Goal: Information Seeking & Learning: Learn about a topic

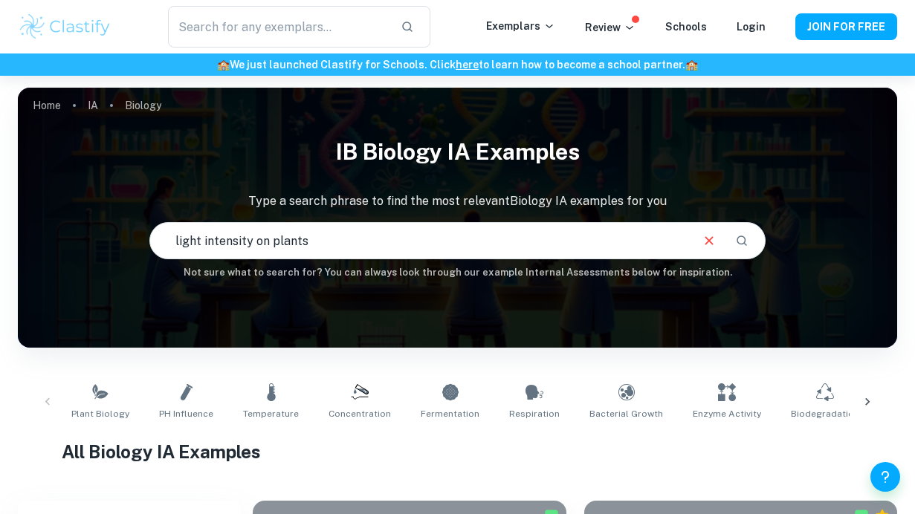
type input "light intensity on plants"
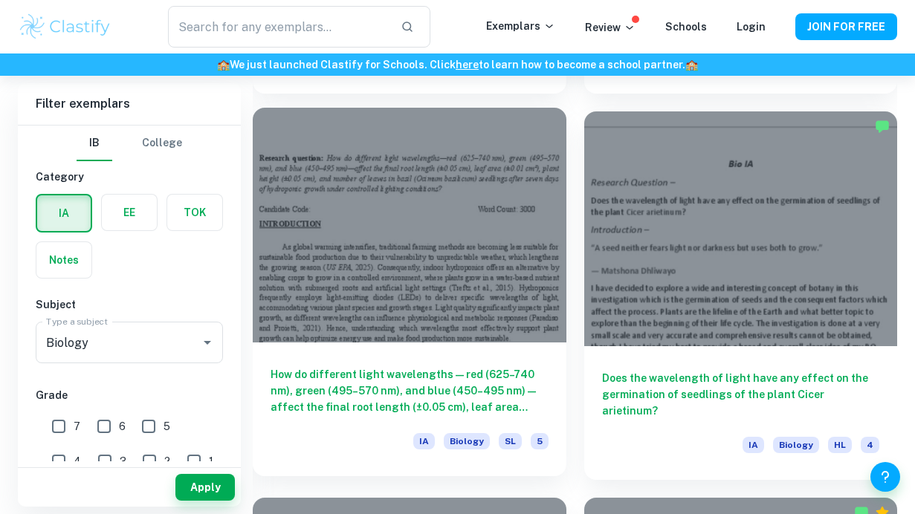
scroll to position [3108, 0]
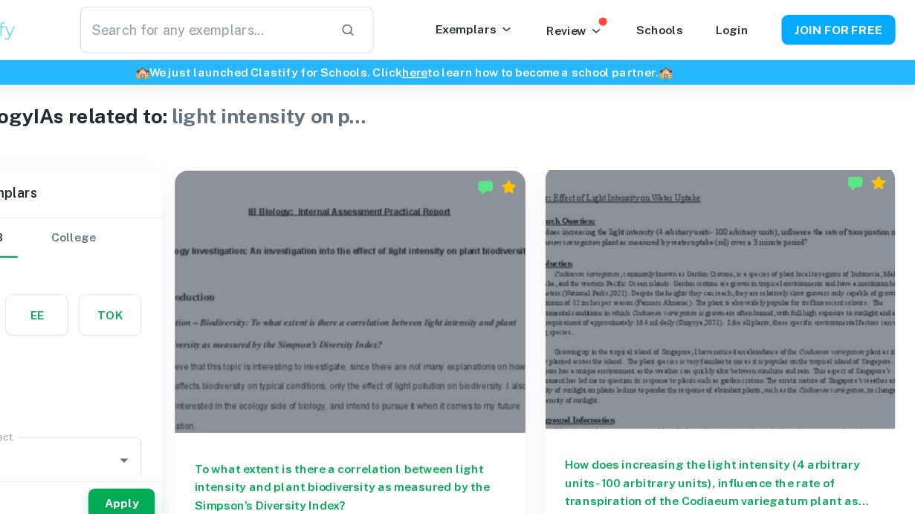
scroll to position [311, 0]
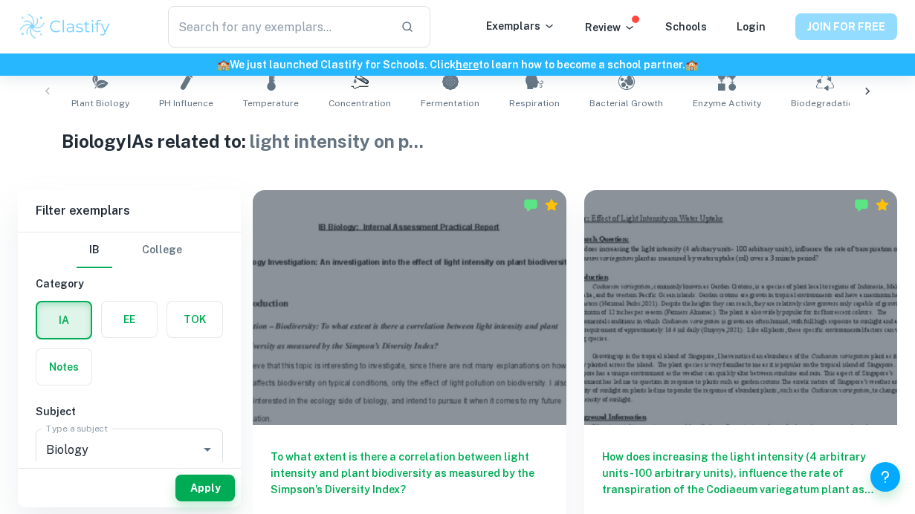
click at [825, 31] on button "JOIN FOR FREE" at bounding box center [847, 26] width 102 height 27
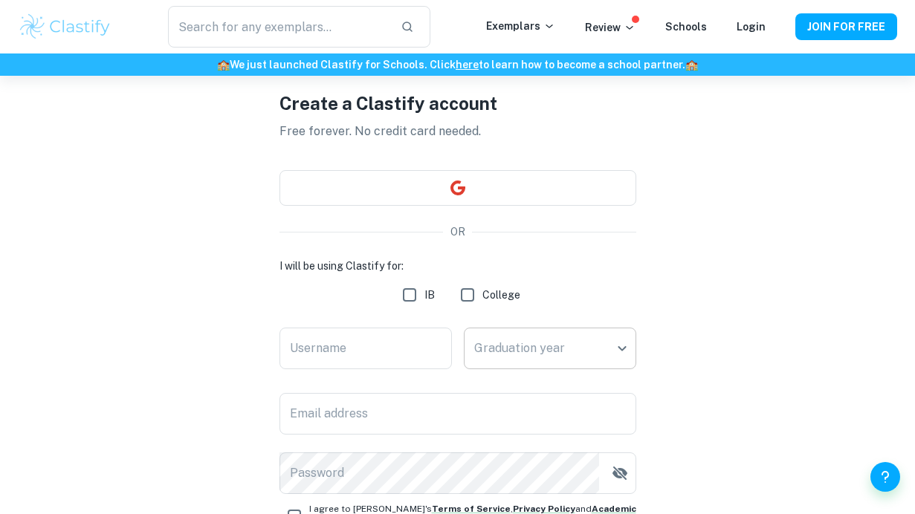
scroll to position [72, 0]
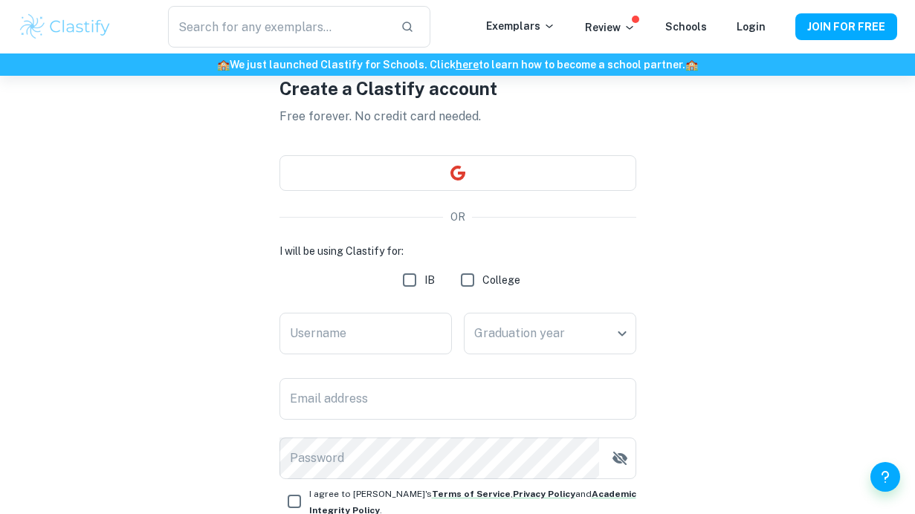
click at [404, 282] on input "IB" at bounding box center [410, 280] width 30 height 30
checkbox input "true"
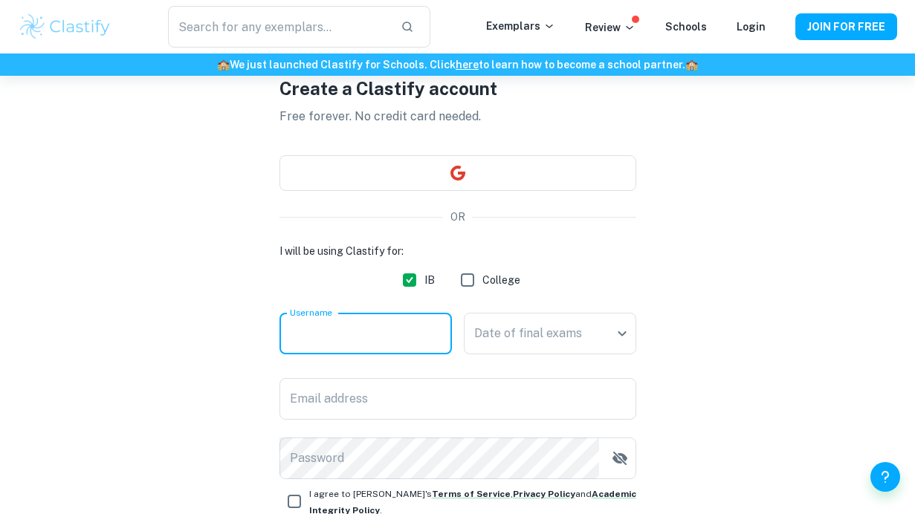
click at [407, 314] on input "Username" at bounding box center [366, 334] width 172 height 42
type input "Sakura10101"
click at [609, 338] on body "We value your privacy We use cookies to enhance your browsing experience, serve…" at bounding box center [457, 261] width 915 height 514
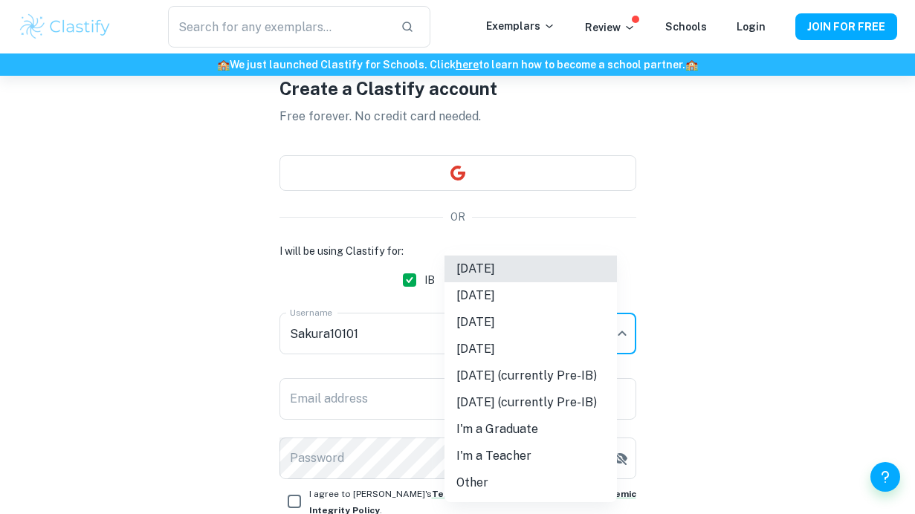
click at [595, 331] on li "[DATE]" at bounding box center [531, 322] width 172 height 27
type input "M26"
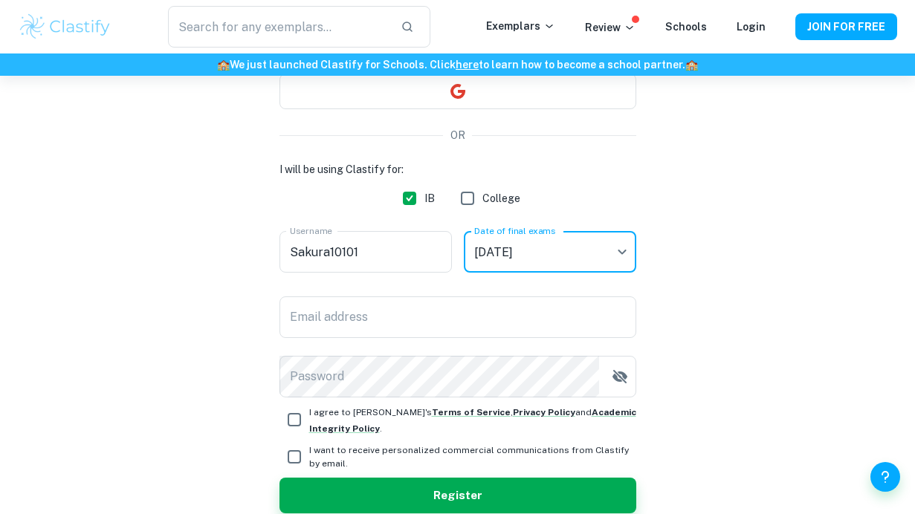
scroll to position [175, 0]
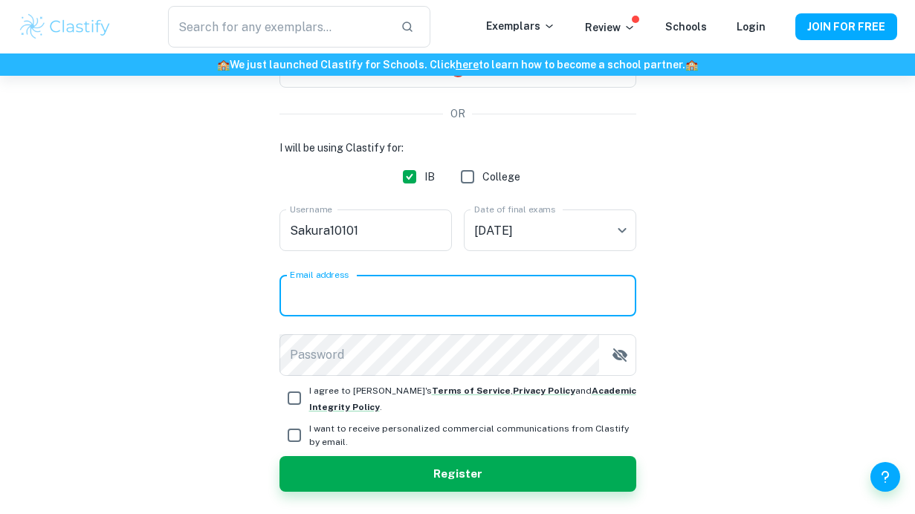
click at [574, 298] on input "Email address" at bounding box center [458, 296] width 357 height 42
type input "[EMAIL_ADDRESS][DOMAIN_NAME]"
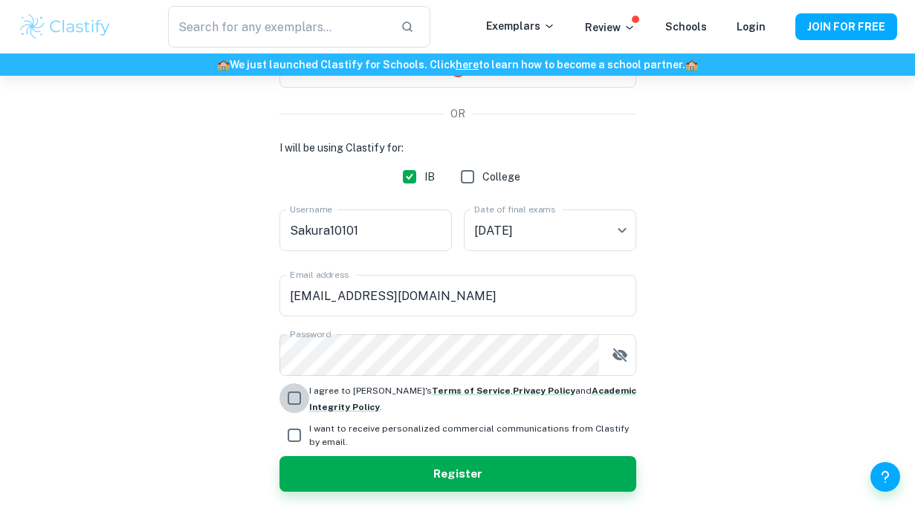
click at [291, 399] on input "I agree to [PERSON_NAME]'s Terms of Service , Privacy Policy and Academic Integ…" at bounding box center [295, 399] width 30 height 30
checkbox input "true"
click at [294, 436] on input "I want to receive personalized commercial communications from Clastify by email." at bounding box center [295, 436] width 30 height 30
click at [294, 430] on input "I want to receive personalized commercial communications from Clastify by email." at bounding box center [295, 436] width 30 height 30
click at [298, 435] on input "I want to receive personalized commercial communications from Clastify by email." at bounding box center [295, 436] width 30 height 30
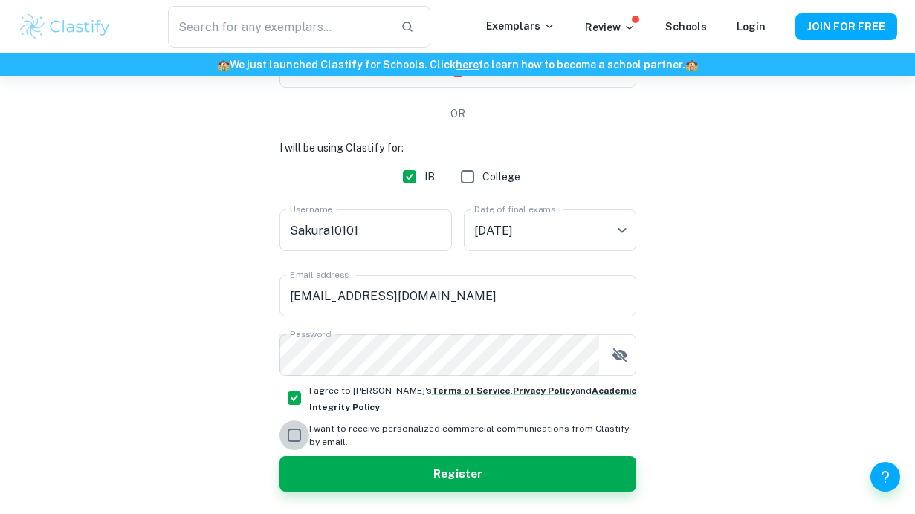
checkbox input "true"
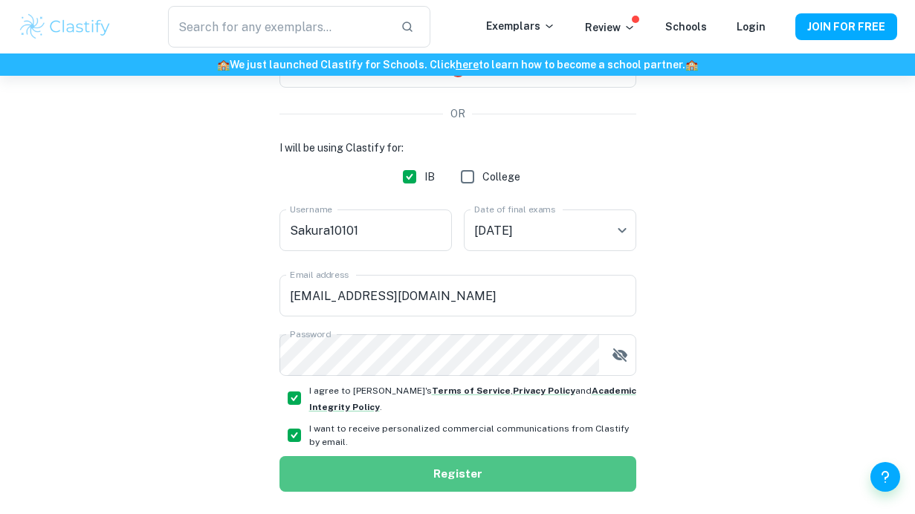
click at [390, 481] on button "Register" at bounding box center [458, 474] width 357 height 36
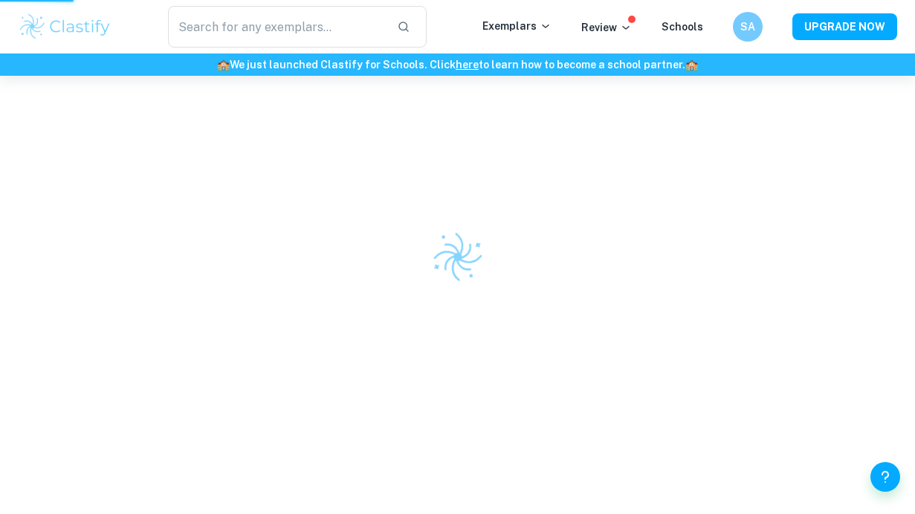
scroll to position [76, 0]
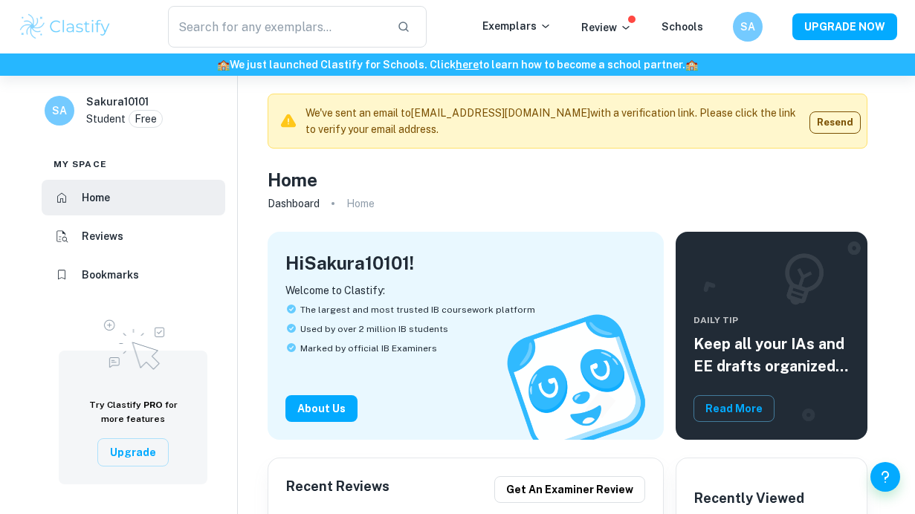
click at [660, 179] on div "Home" at bounding box center [568, 180] width 600 height 27
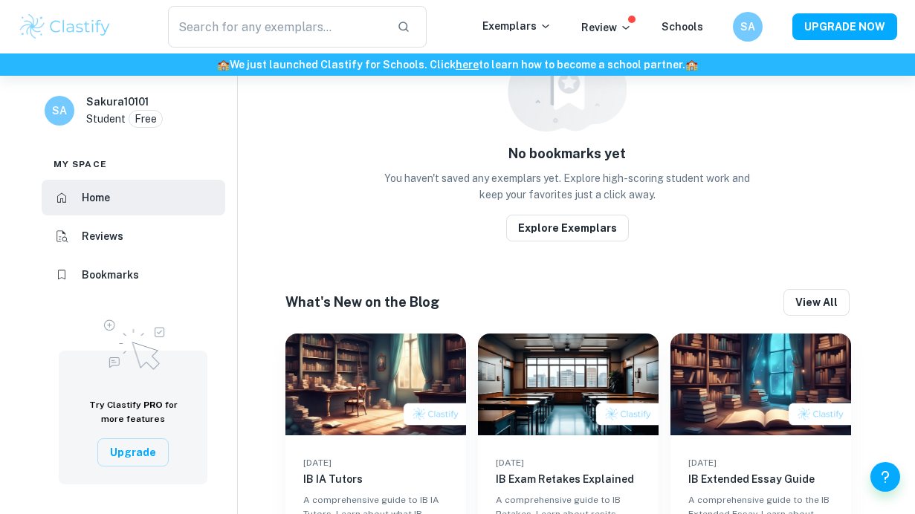
scroll to position [833, 0]
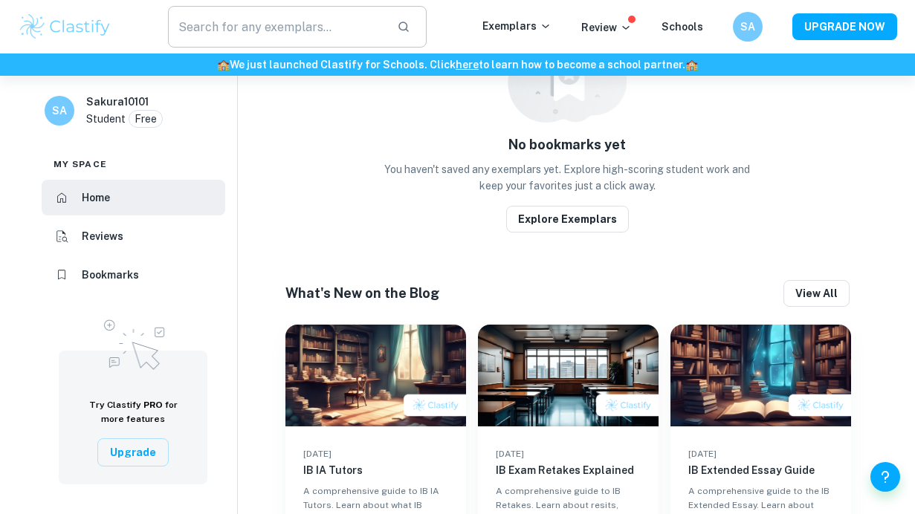
click at [302, 31] on input "text" at bounding box center [277, 27] width 218 height 42
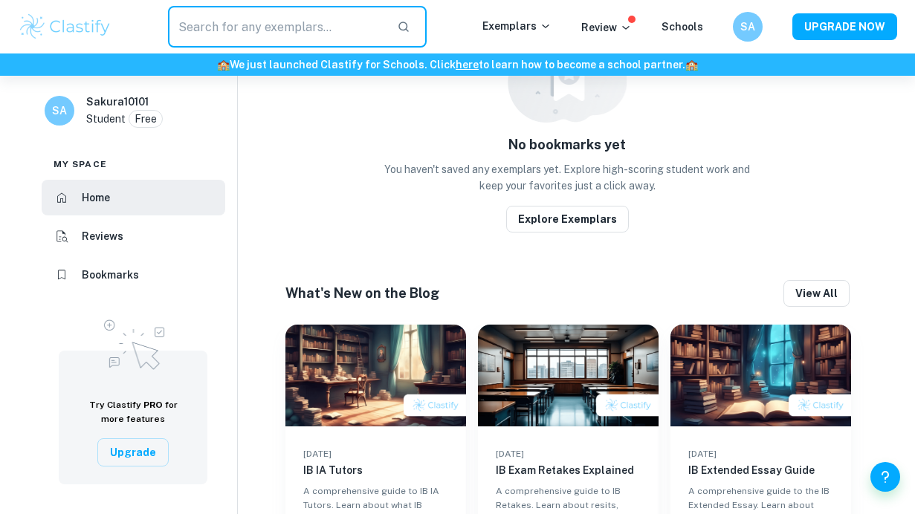
type input "b"
type input "bio ia light intensity"
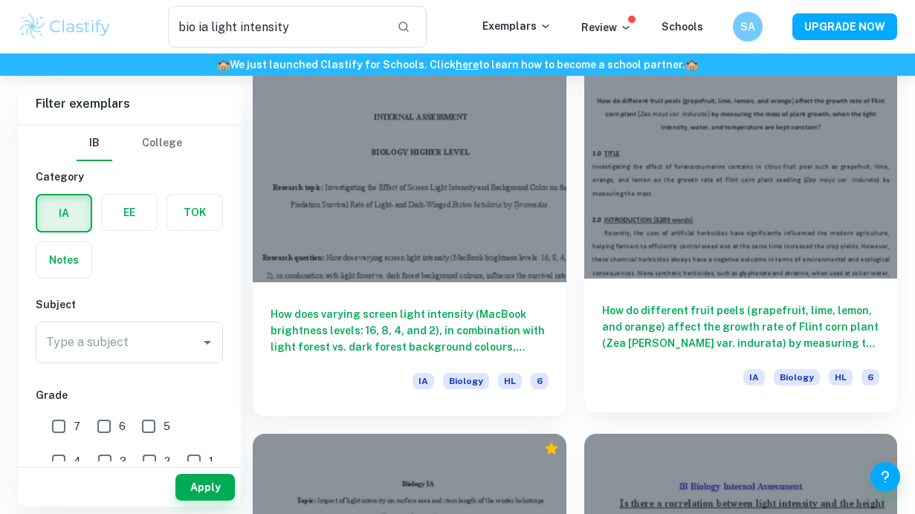
scroll to position [1643, 0]
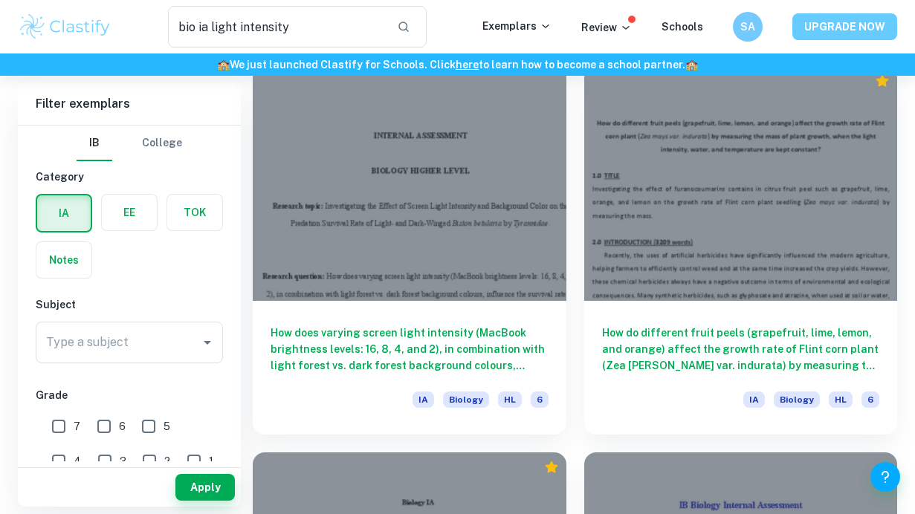
click at [830, 16] on button "UPGRADE NOW" at bounding box center [845, 26] width 105 height 27
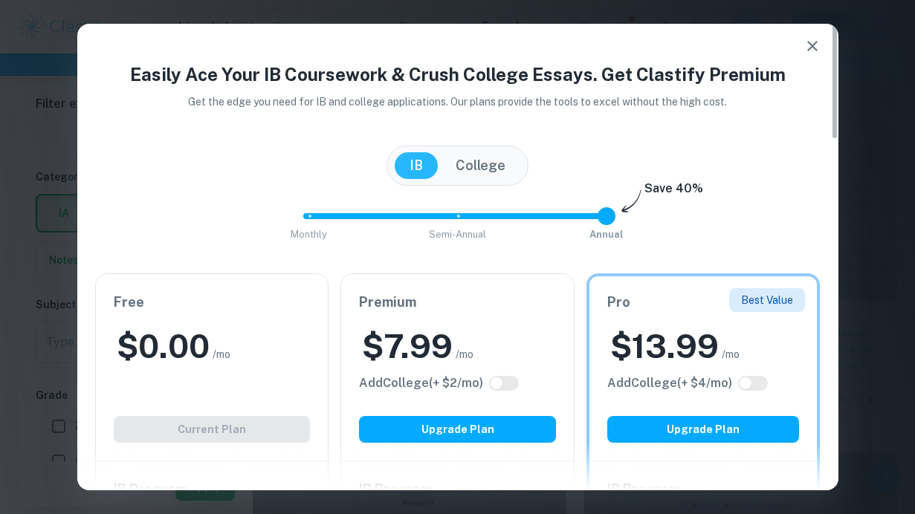
click at [807, 48] on icon "button" at bounding box center [813, 46] width 18 height 18
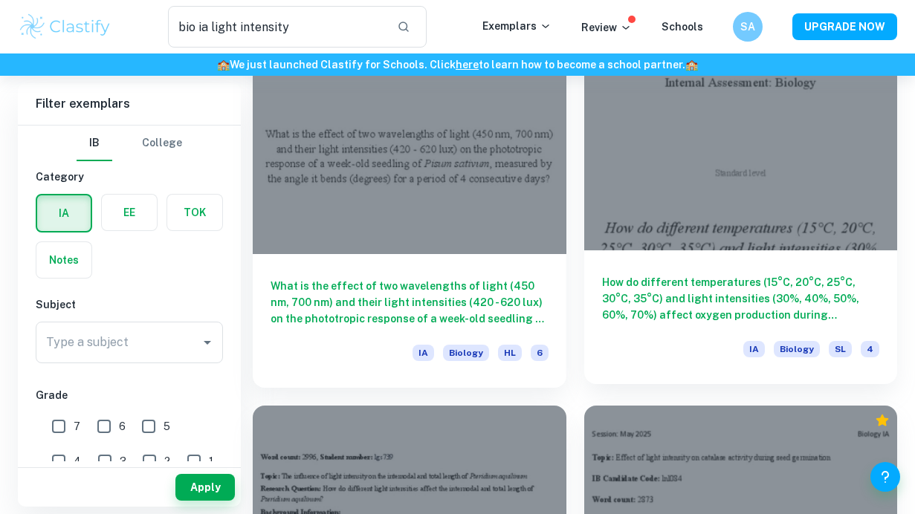
scroll to position [2758, 0]
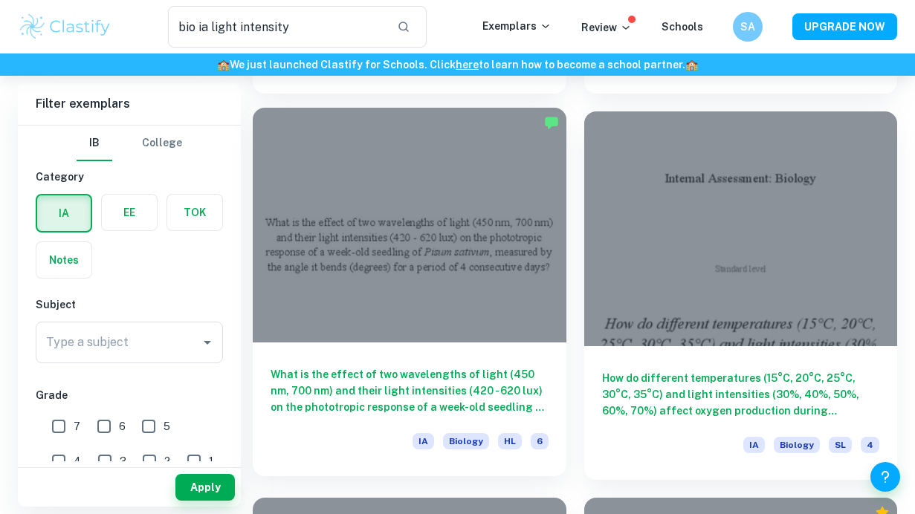
click at [459, 341] on div at bounding box center [410, 225] width 314 height 235
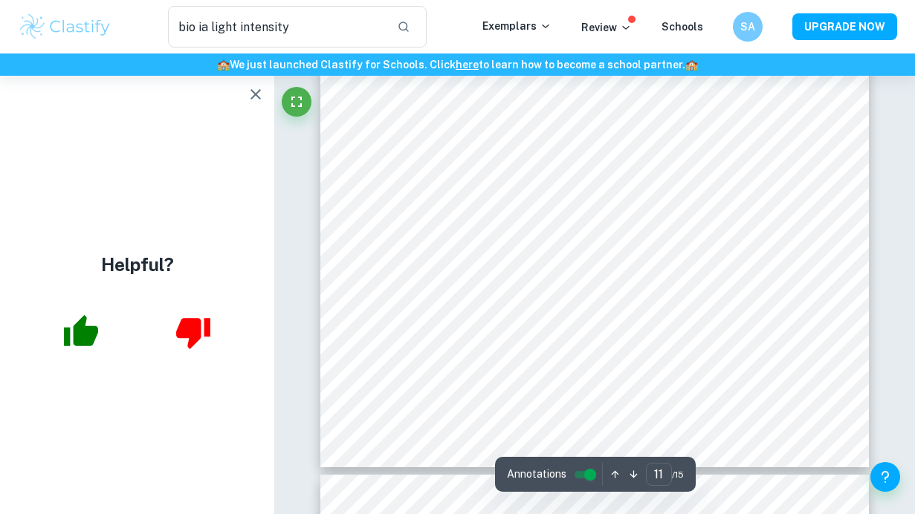
scroll to position [8497, 0]
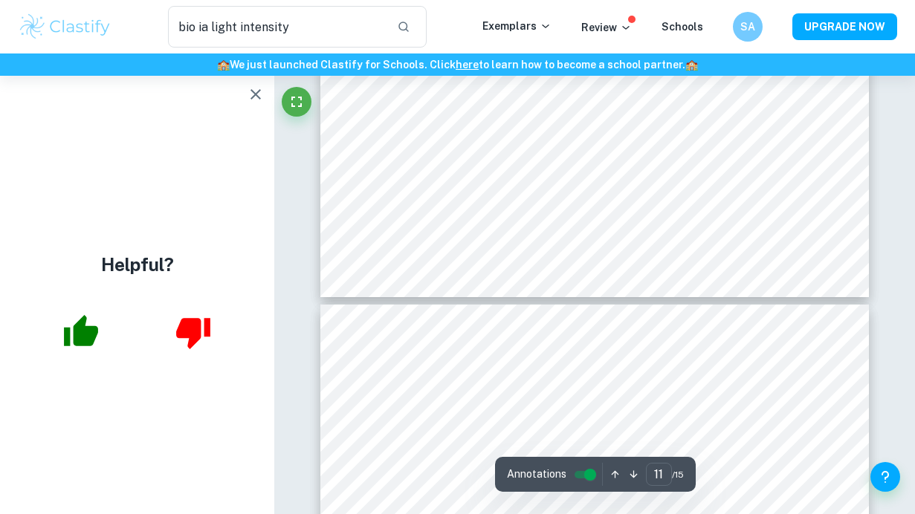
type input "12"
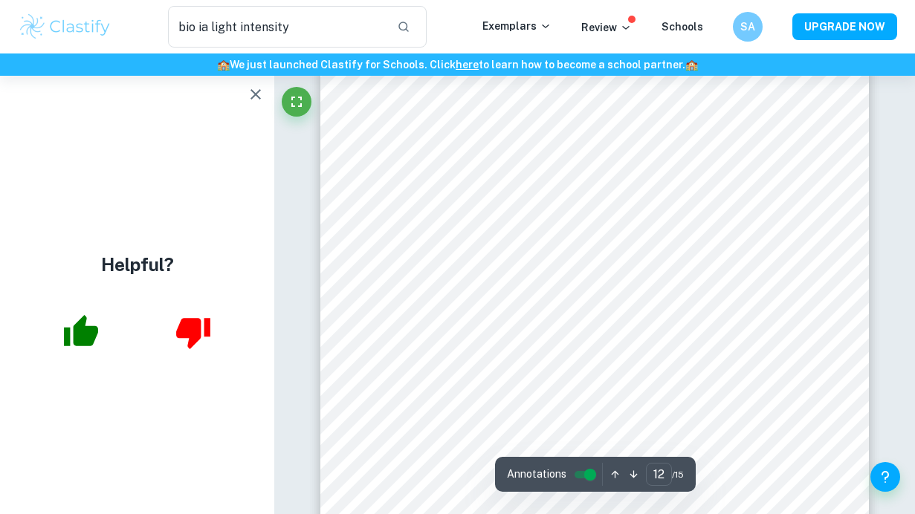
scroll to position [9134, 0]
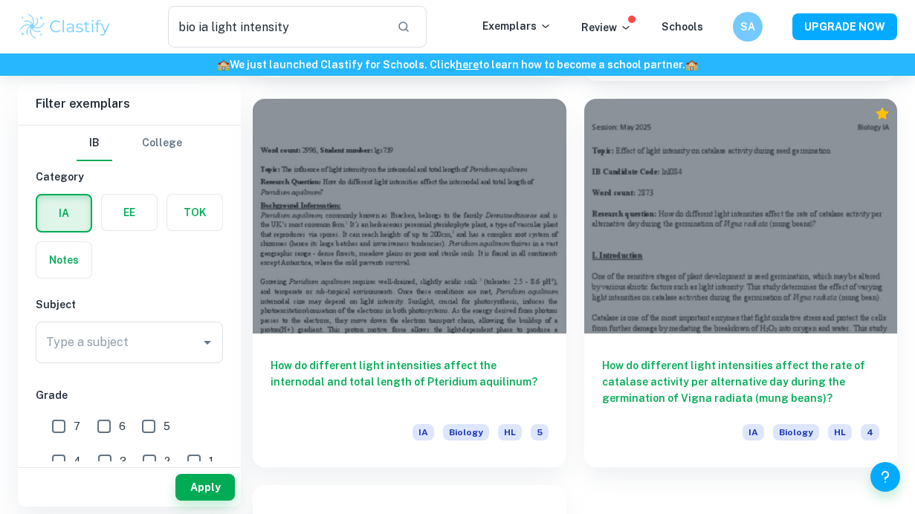
scroll to position [3159, 0]
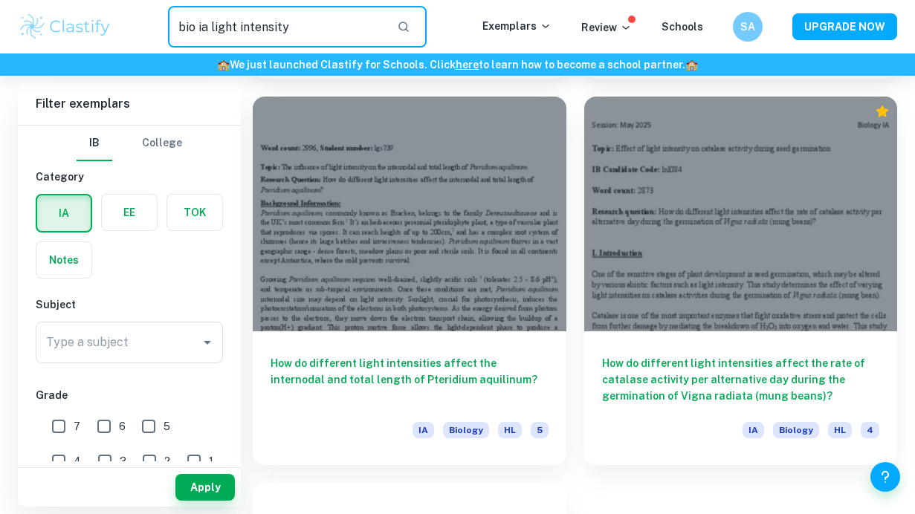
drag, startPoint x: 371, startPoint y: 33, endPoint x: 47, endPoint y: 26, distance: 324.2
click at [47, 26] on div "bio ia light intensity ​ Exemplars Review Schools SA UPGRADE NOW" at bounding box center [457, 27] width 915 height 42
type input "dark respiration"
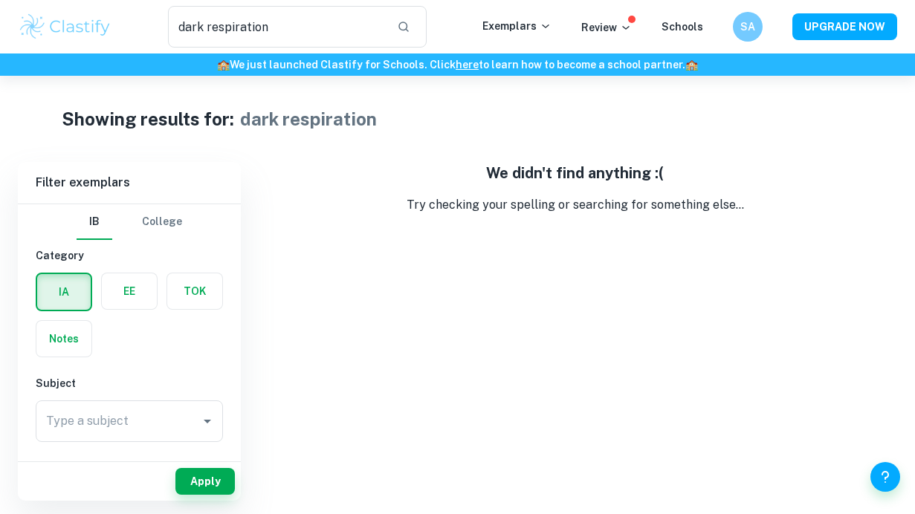
drag, startPoint x: 293, startPoint y: 30, endPoint x: 100, endPoint y: 15, distance: 193.1
click at [119, 20] on div "dark respiration ​" at bounding box center [297, 27] width 370 height 42
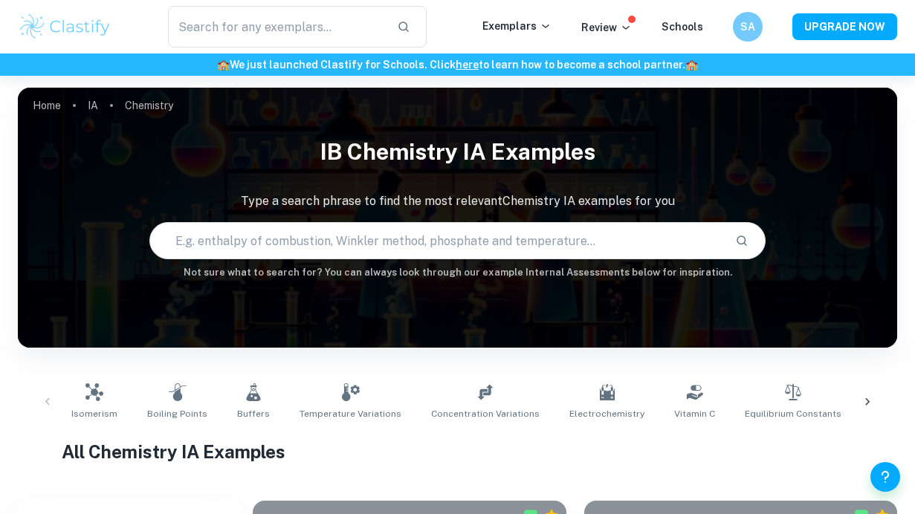
click at [391, 232] on input "text" at bounding box center [436, 241] width 572 height 42
type input "e"
type input "z"
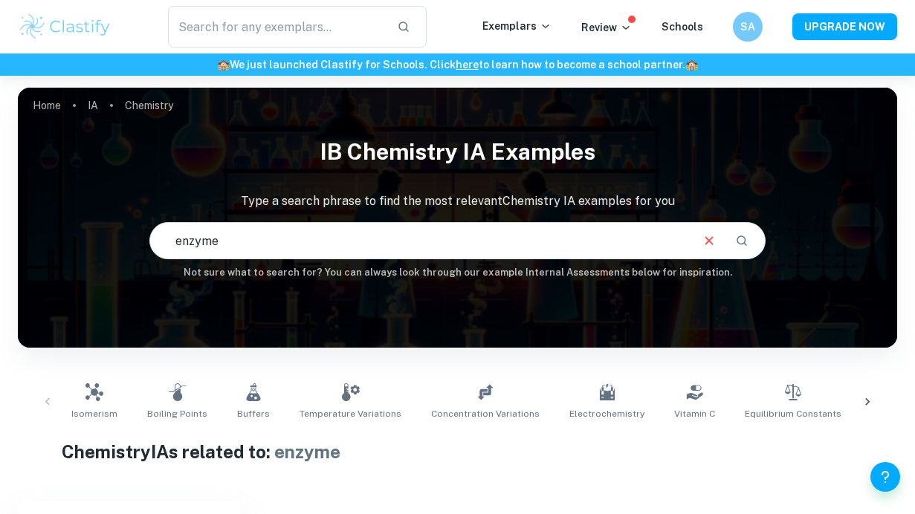
click at [466, 247] on input "enzyme" at bounding box center [419, 241] width 538 height 42
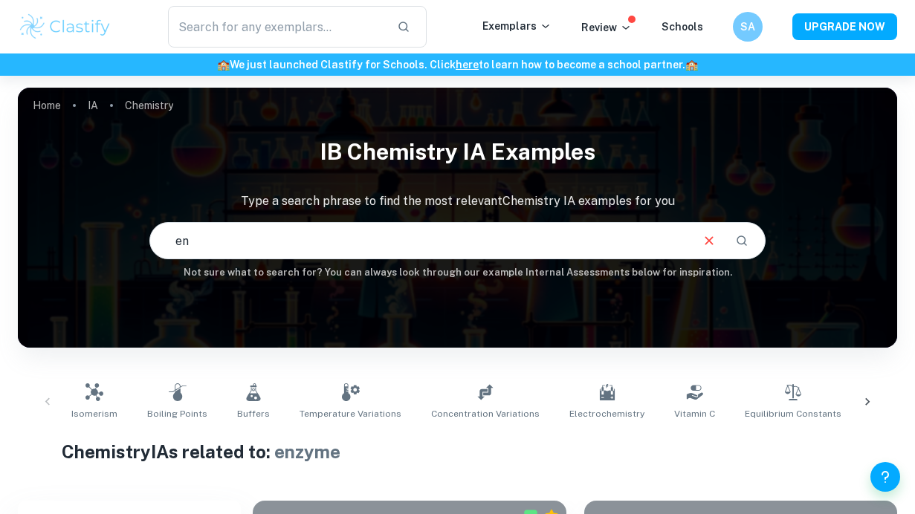
type input "e"
type input "enzyme"
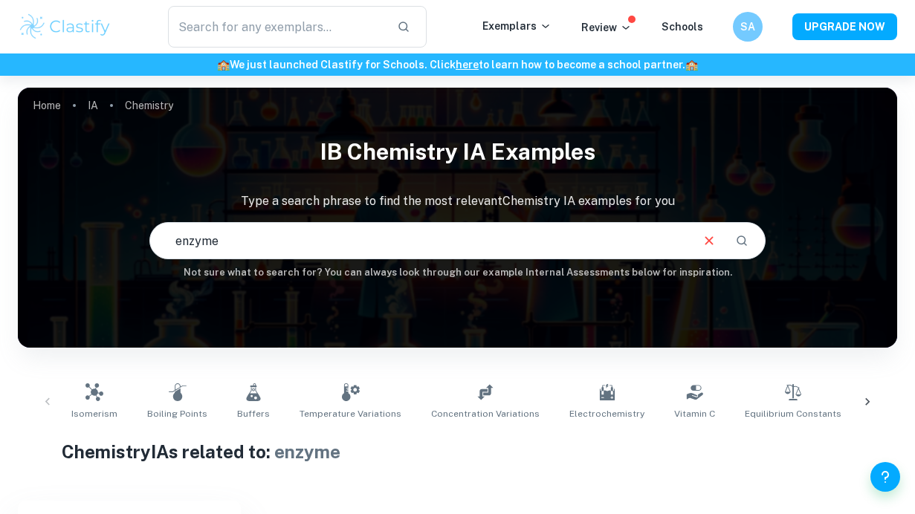
click at [746, 234] on icon "Search" at bounding box center [741, 240] width 13 height 13
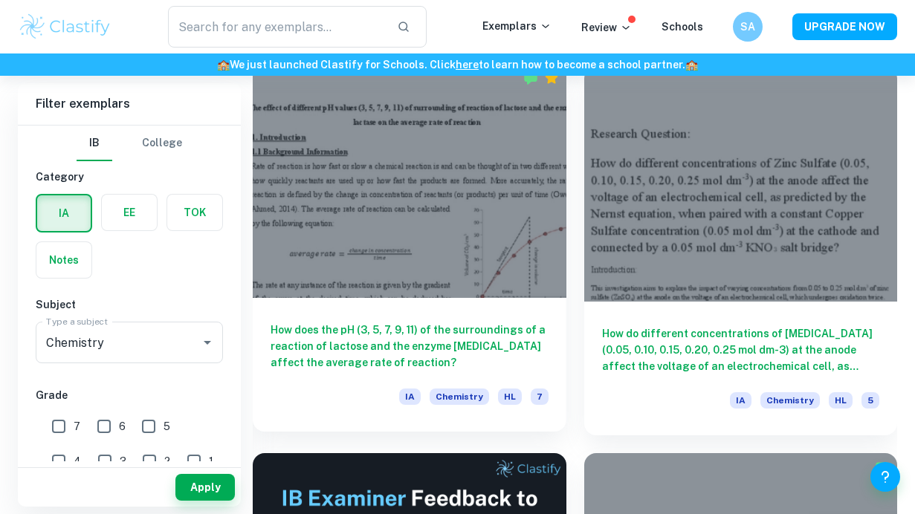
scroll to position [425, 0]
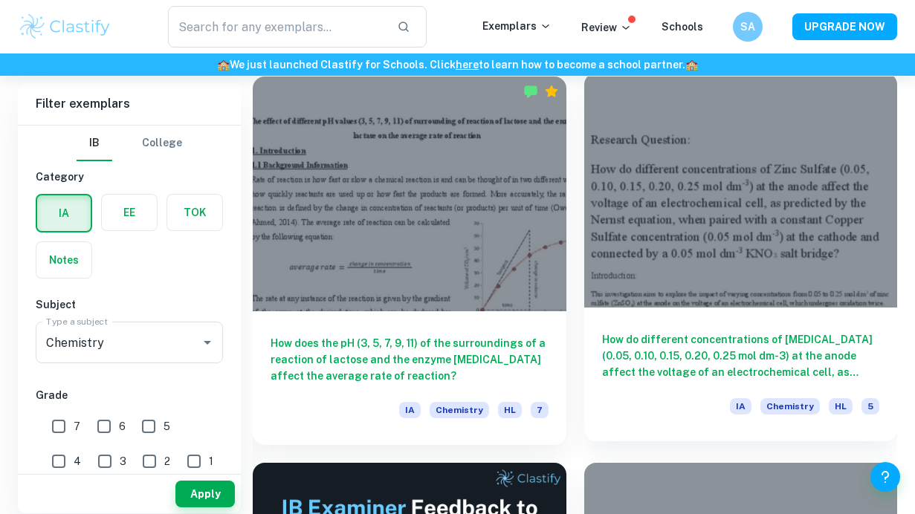
click at [738, 258] on div at bounding box center [741, 190] width 314 height 235
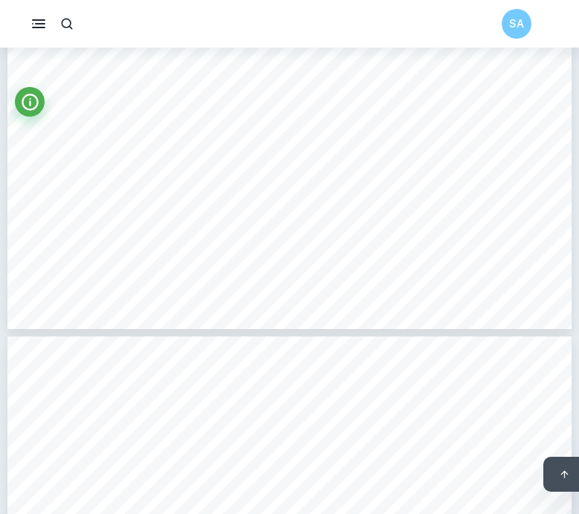
type input "5"
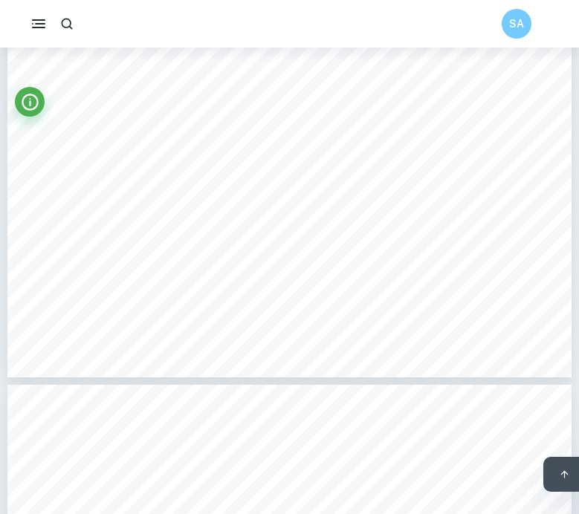
scroll to position [3574, 0]
